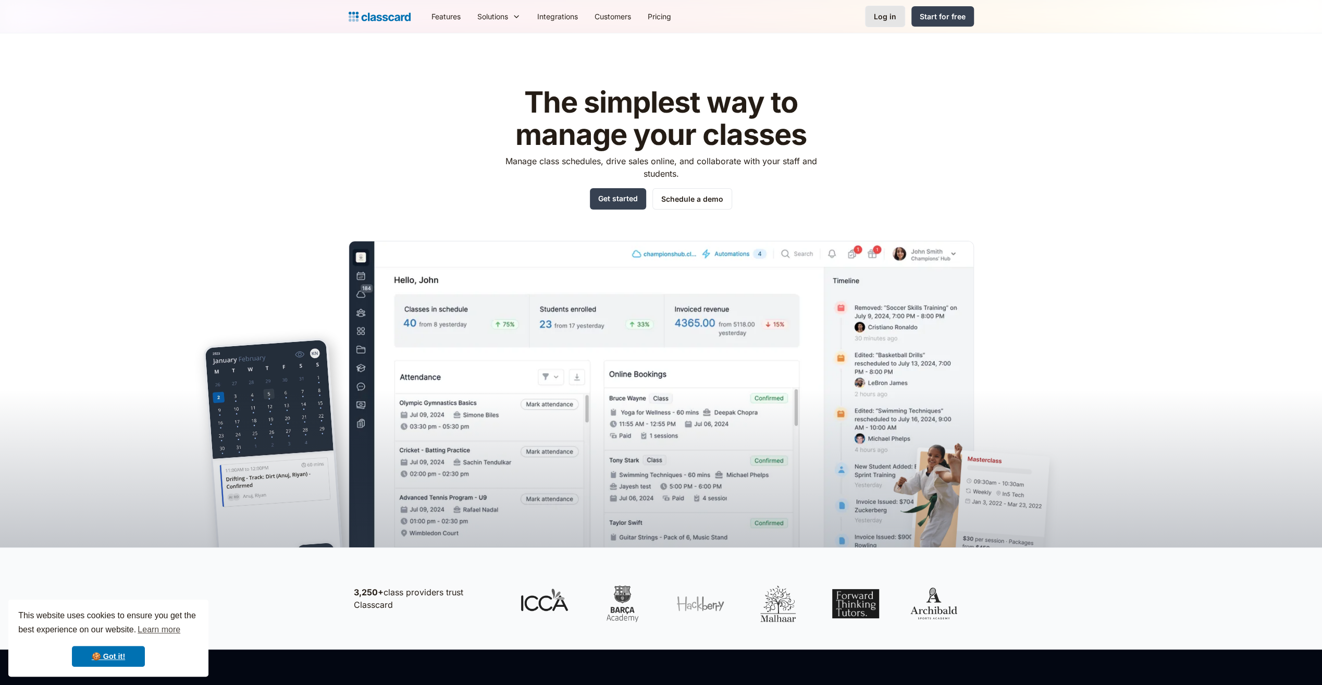
click at [898, 24] on link "Log in" at bounding box center [885, 16] width 40 height 21
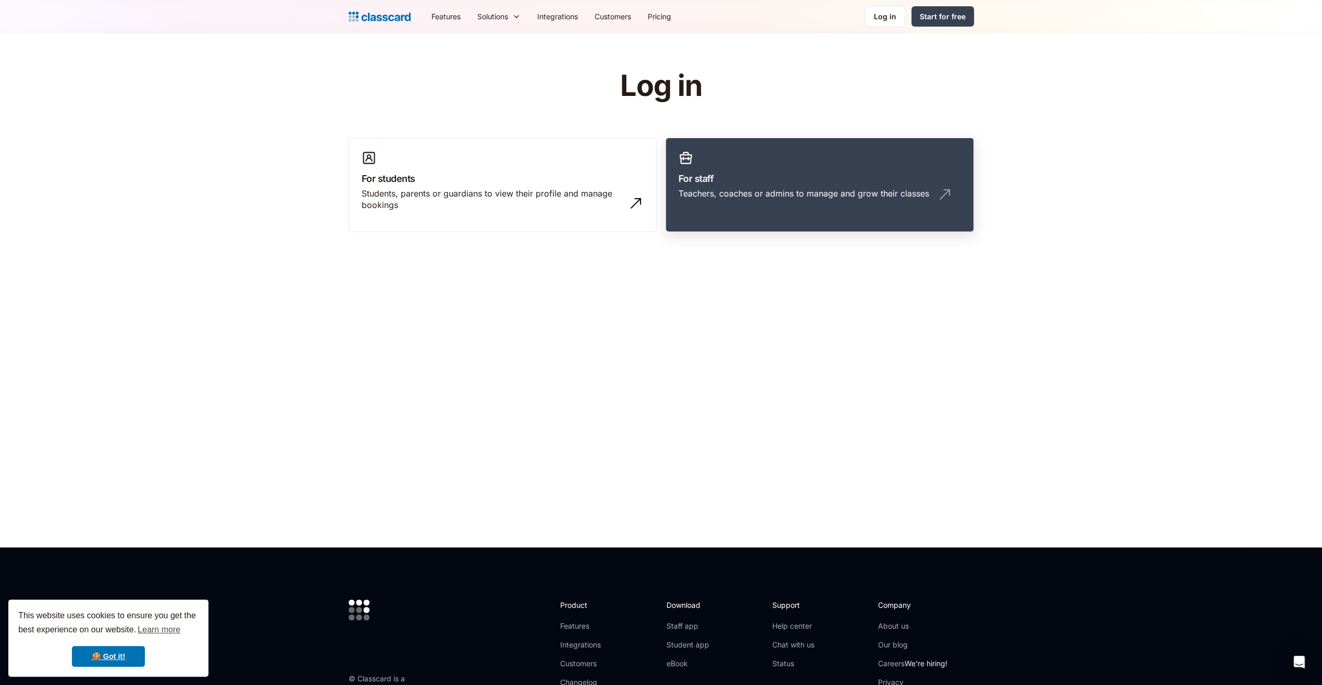
click at [780, 175] on h3 "For staff" at bounding box center [820, 178] width 283 height 14
